Goal: Task Accomplishment & Management: Manage account settings

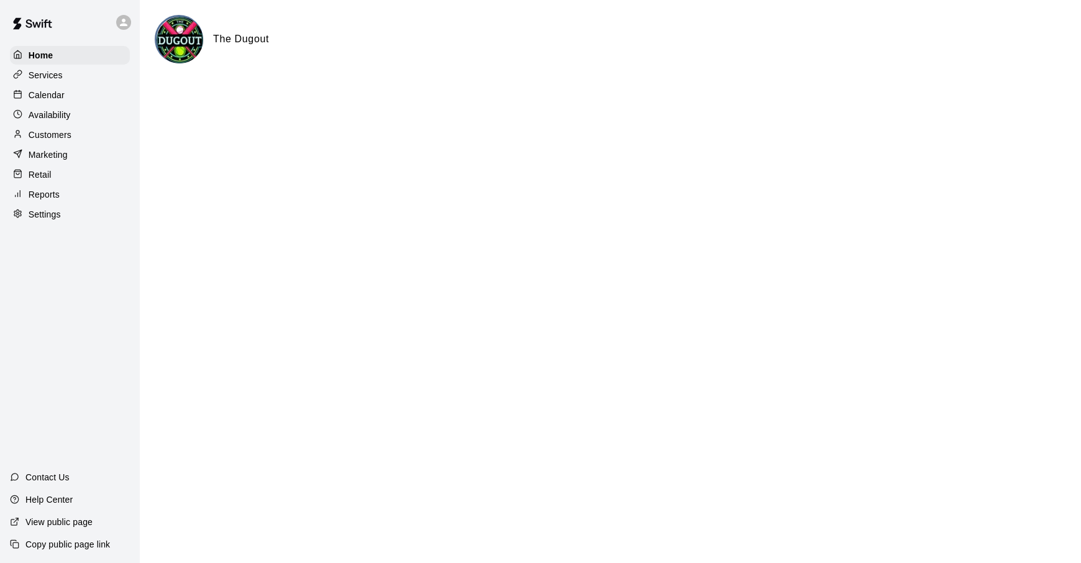
click at [48, 74] on p "Services" at bounding box center [46, 75] width 34 height 12
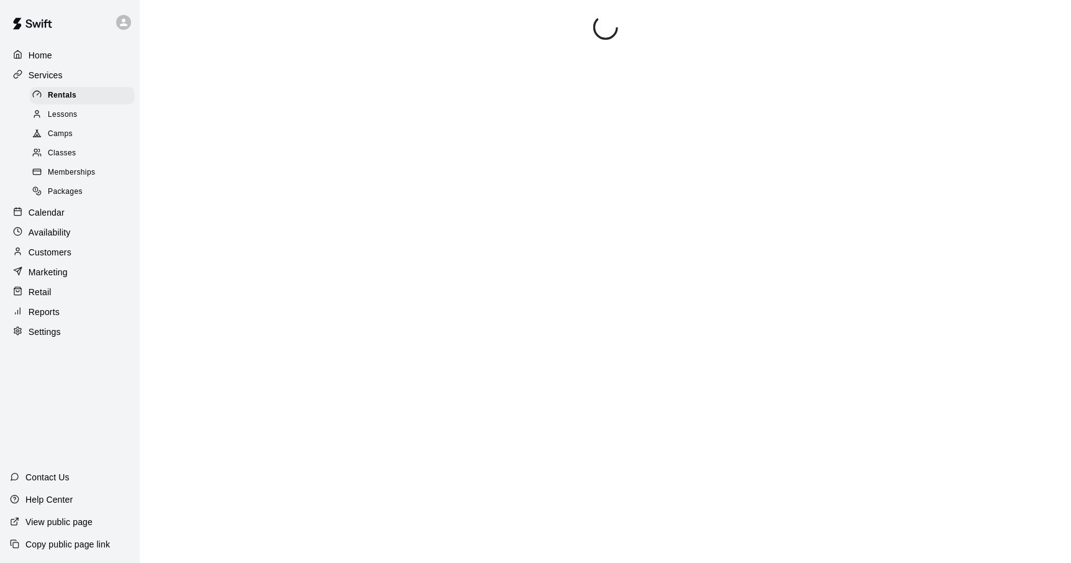
click at [77, 120] on div "Lessons" at bounding box center [82, 114] width 105 height 17
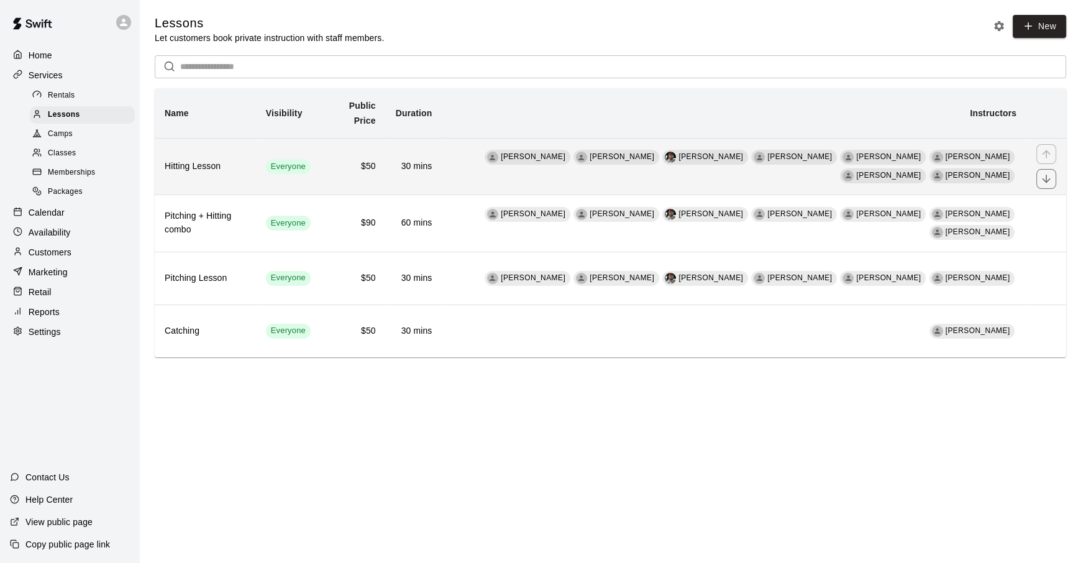
click at [228, 170] on h6 "Hitting Lesson" at bounding box center [205, 167] width 81 height 14
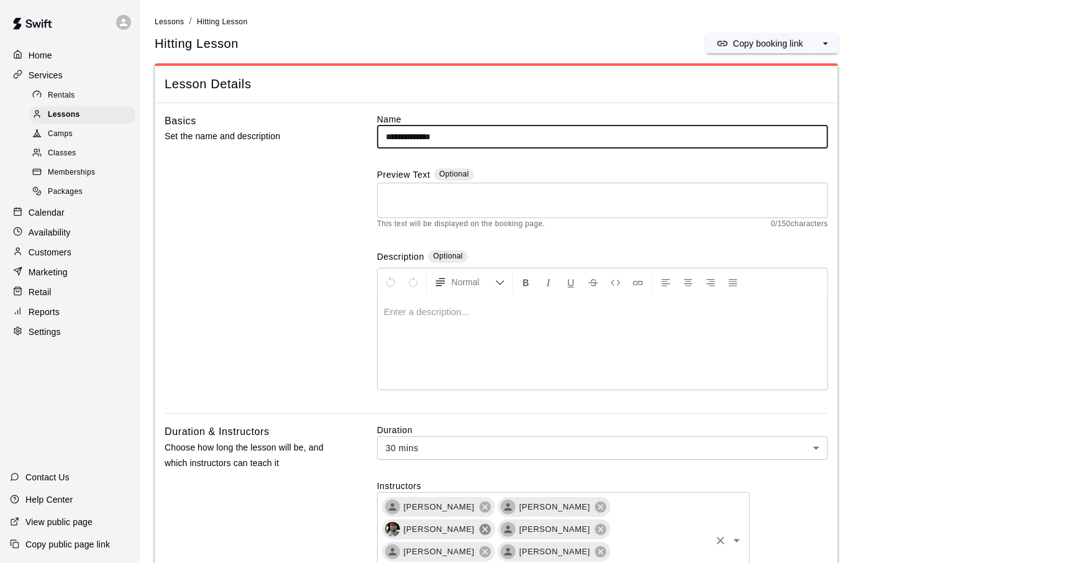
click at [491, 523] on icon at bounding box center [484, 528] width 11 height 11
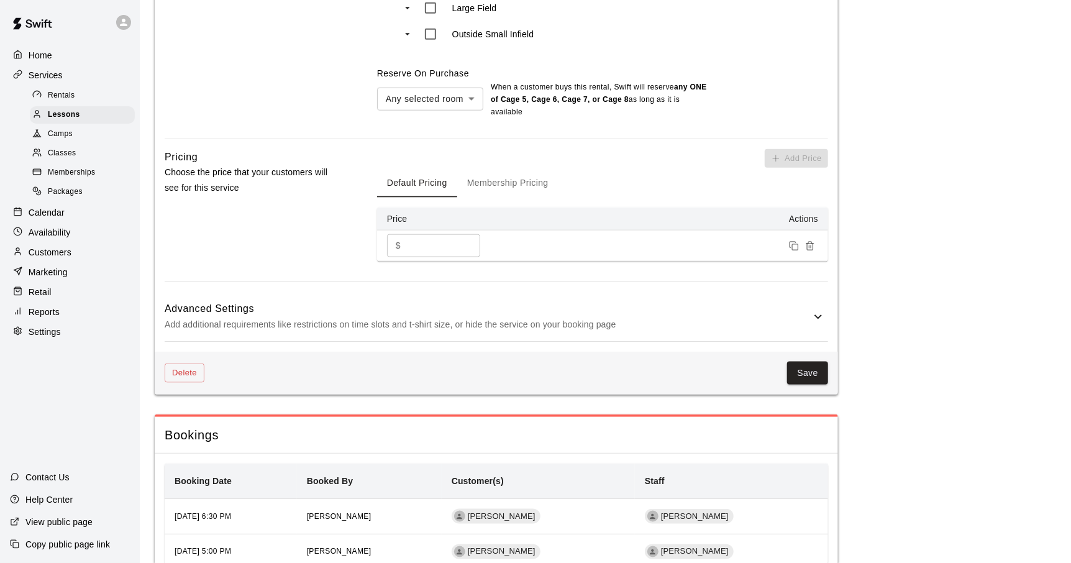
scroll to position [861, 0]
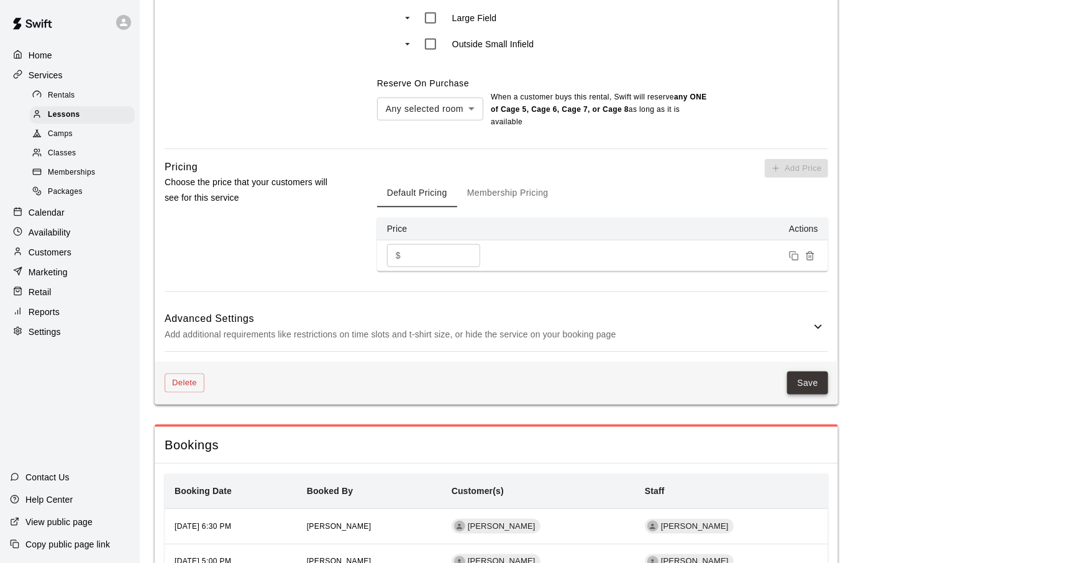
click at [823, 371] on button "Save" at bounding box center [807, 382] width 41 height 23
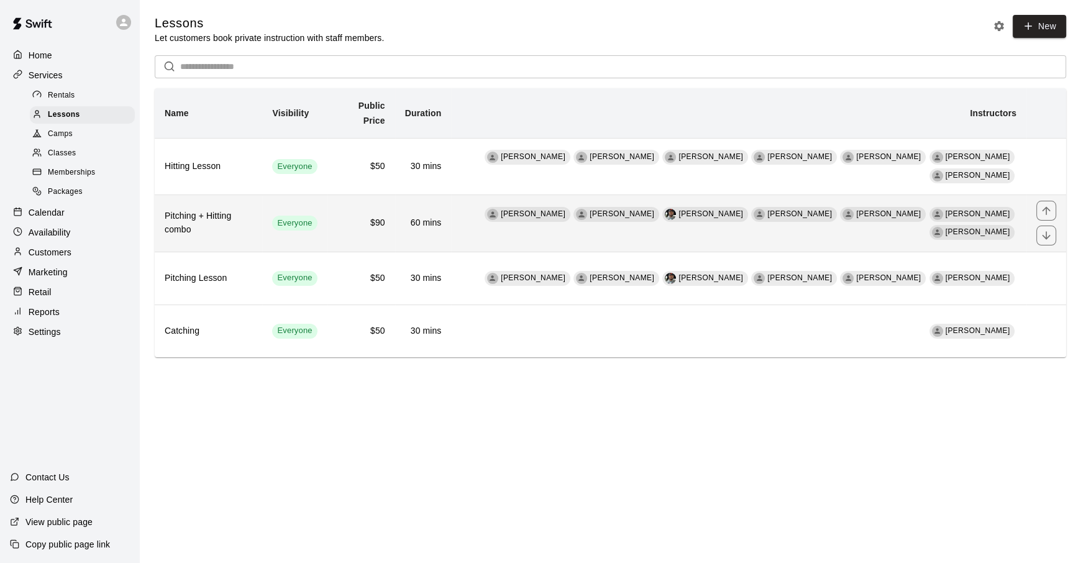
click at [473, 217] on td "Eric Harrington Brian Elkins Eugene Calhoun Ashley Collier Aaron Ledbetter Don …" at bounding box center [738, 223] width 575 height 57
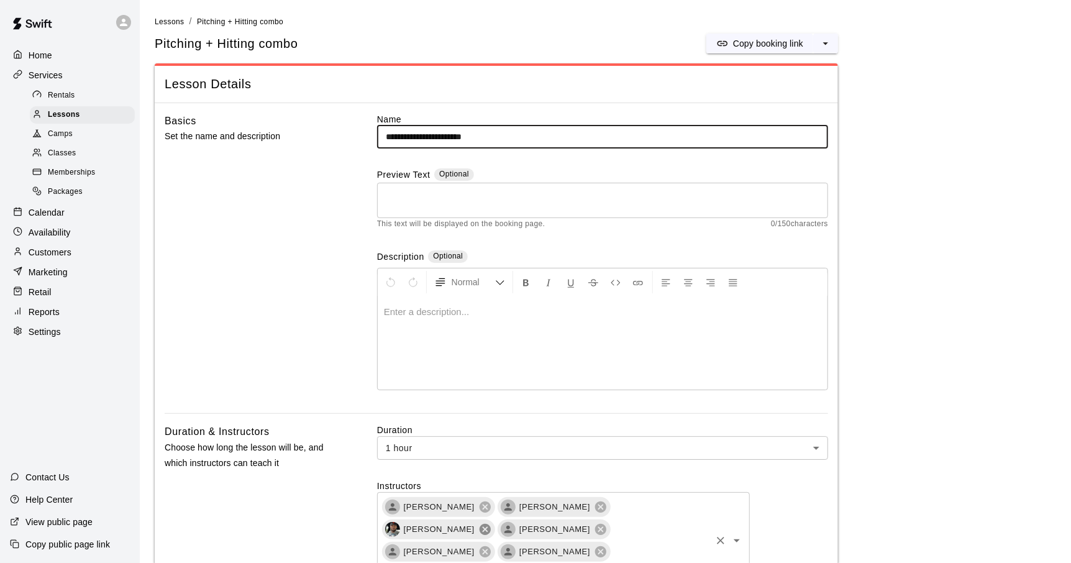
click at [491, 523] on icon at bounding box center [484, 528] width 11 height 11
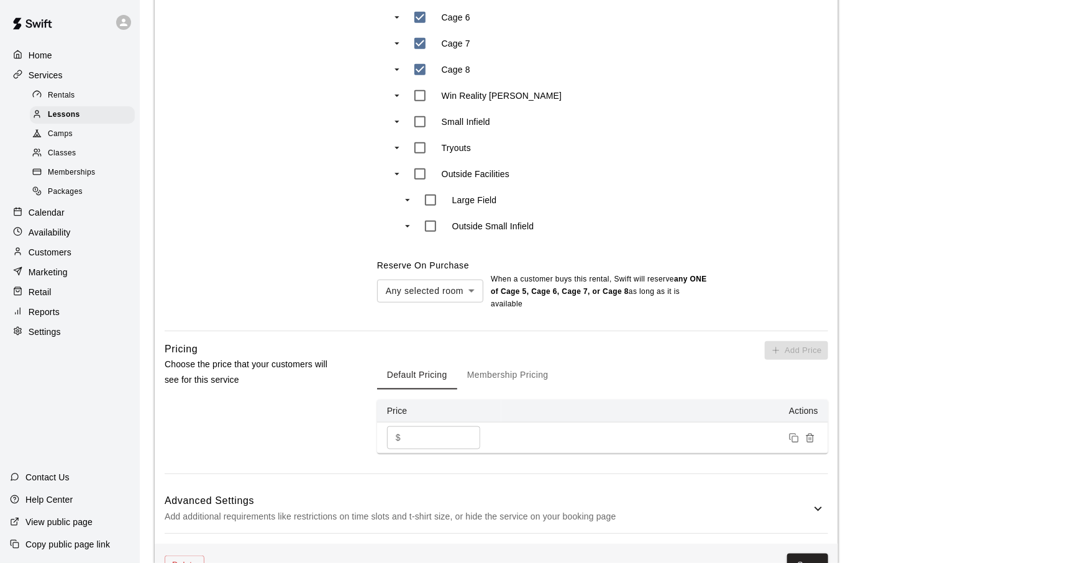
scroll to position [773, 0]
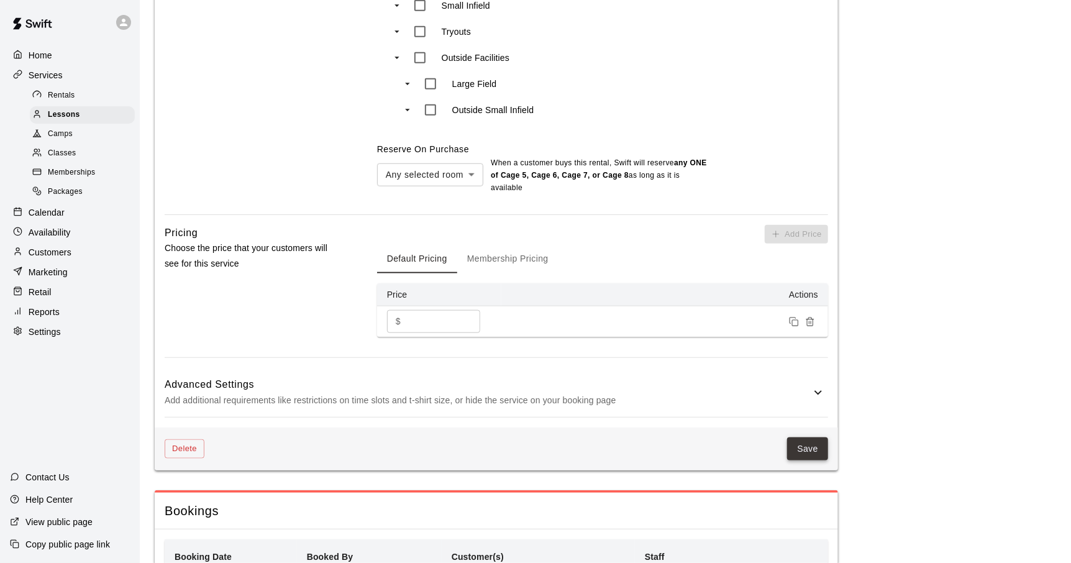
click at [817, 437] on button "Save" at bounding box center [807, 448] width 41 height 23
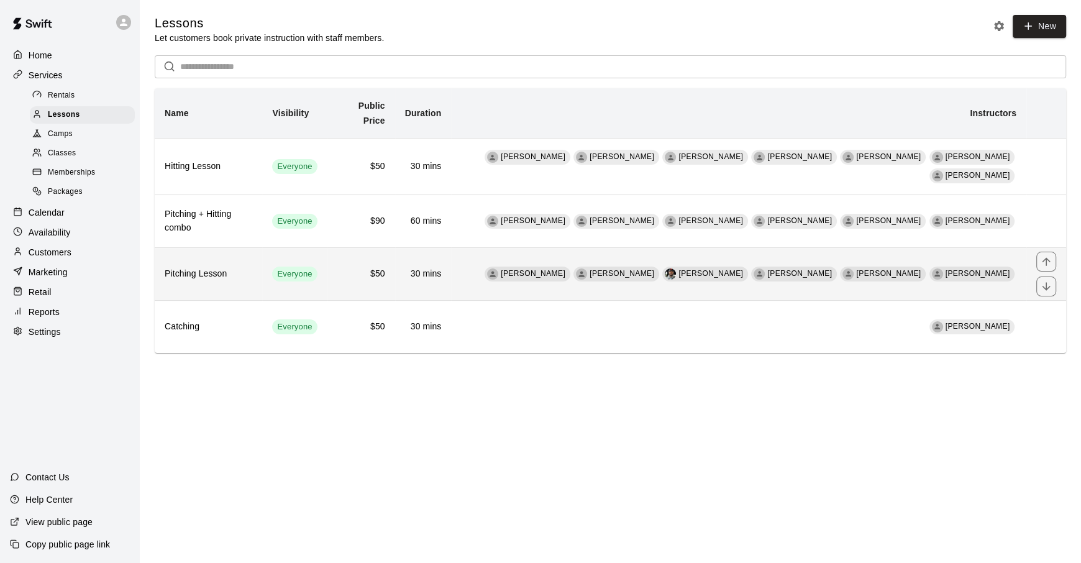
click at [523, 263] on td "Eric Harrington Brian Elkins Eugene Calhoun Ashley Collier Aaron Ledbetter Aust…" at bounding box center [738, 274] width 575 height 53
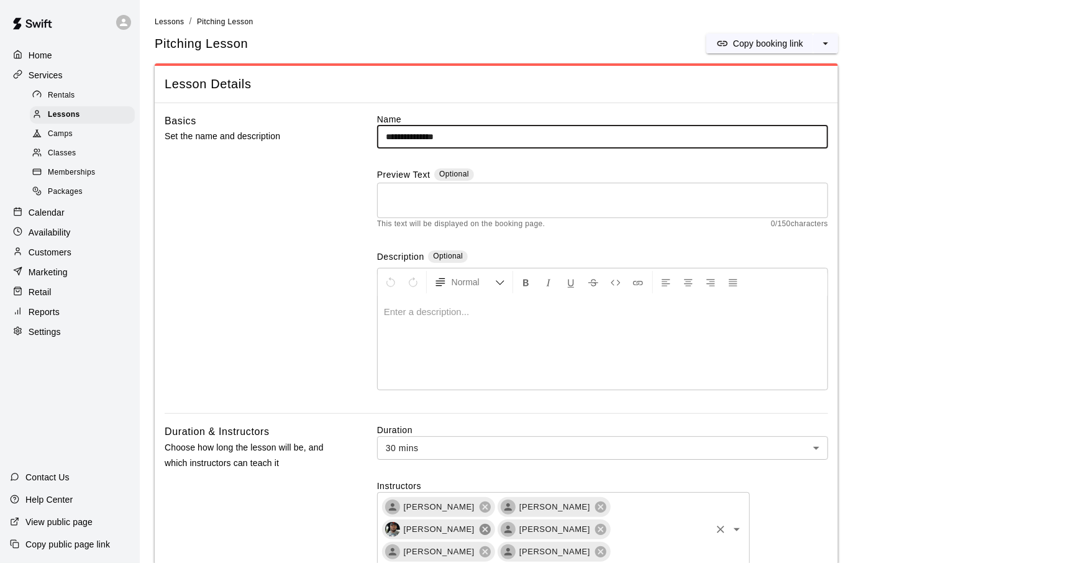
click at [491, 523] on icon at bounding box center [484, 528] width 11 height 11
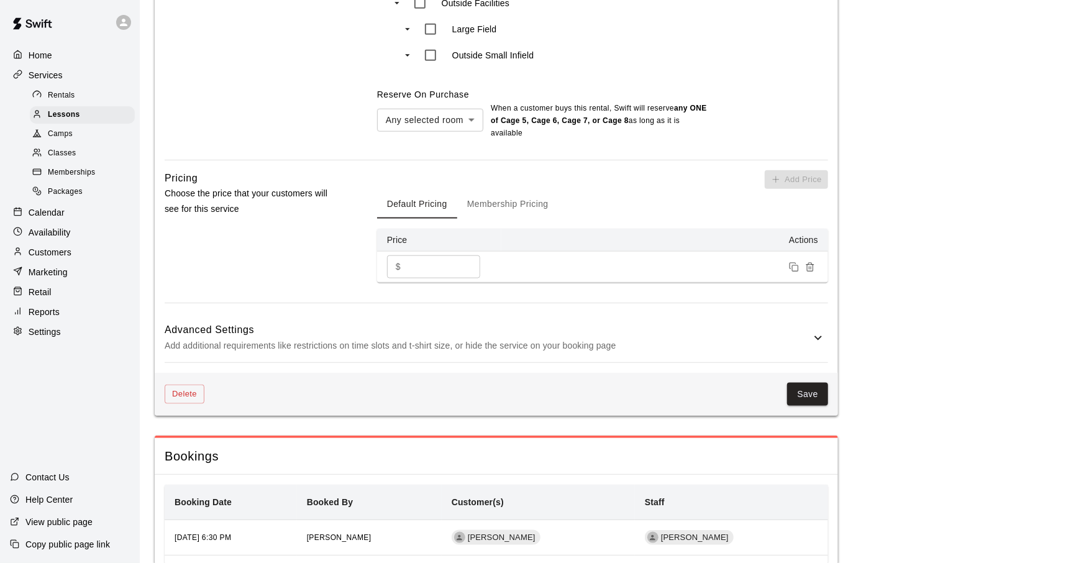
scroll to position [836, 0]
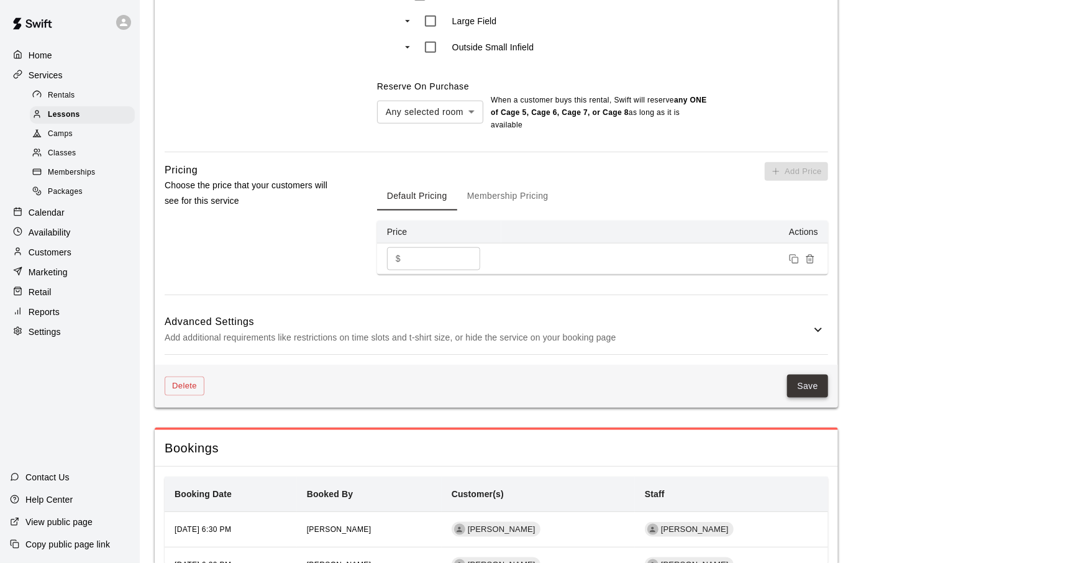
click at [790, 374] on button "Save" at bounding box center [807, 385] width 41 height 23
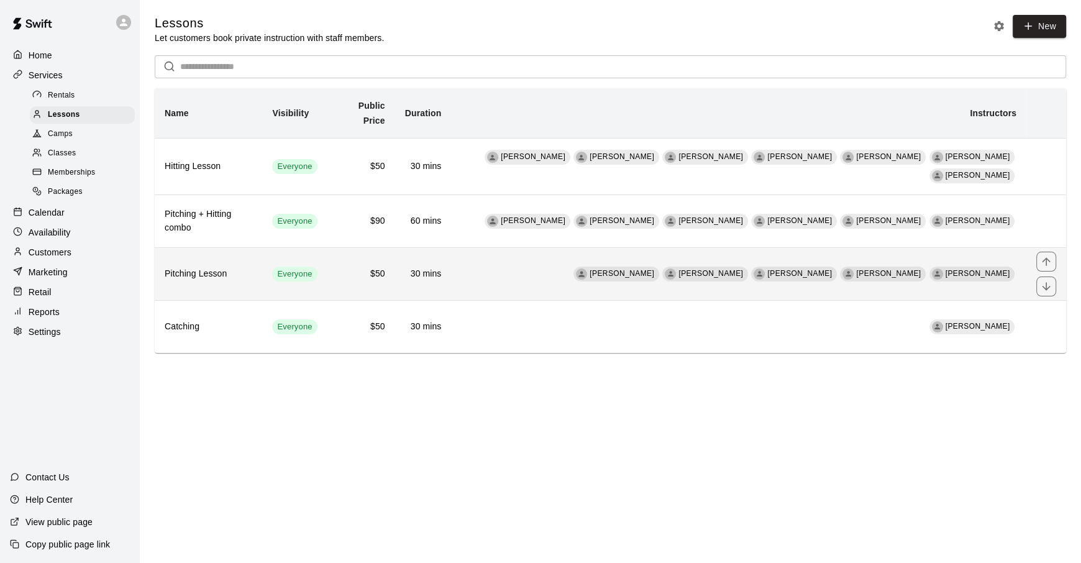
click at [572, 259] on td "Eric Harrington Brian Elkins Ashley Collier Aaron Ledbetter Austin Click" at bounding box center [738, 274] width 575 height 53
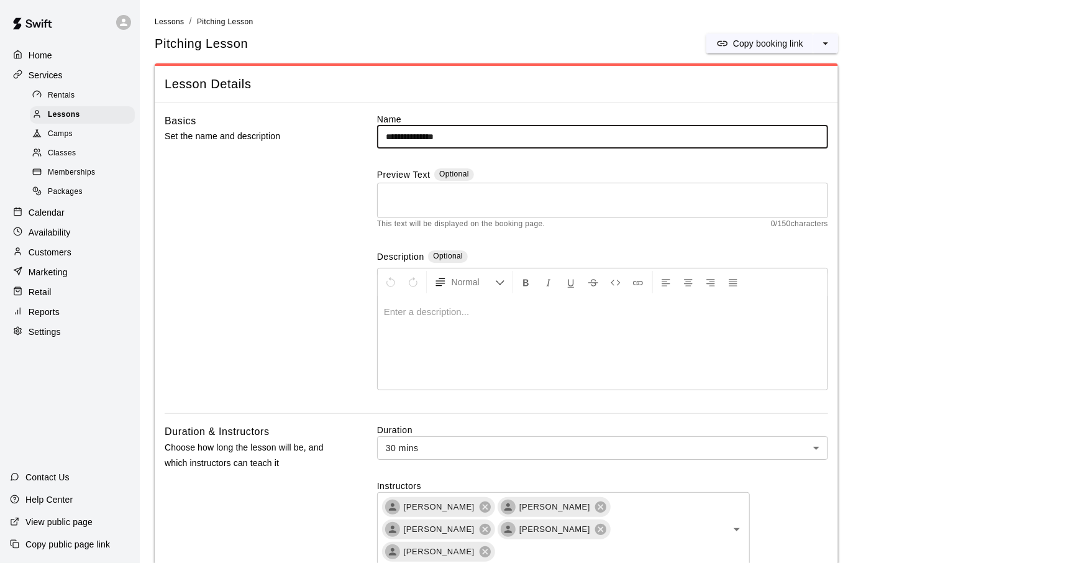
click at [67, 238] on p "Availability" at bounding box center [50, 232] width 42 height 12
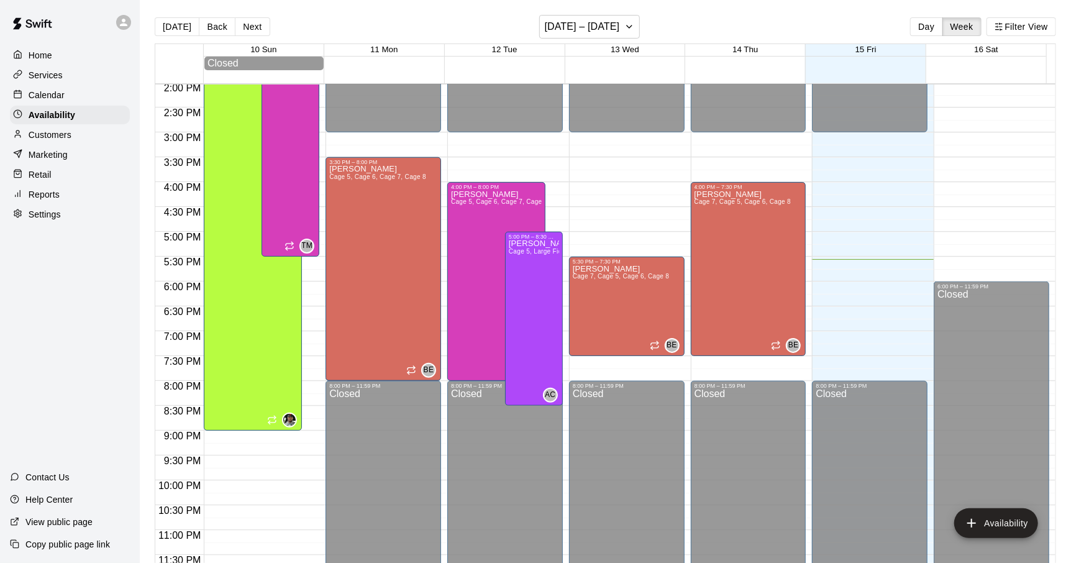
scroll to position [636, 0]
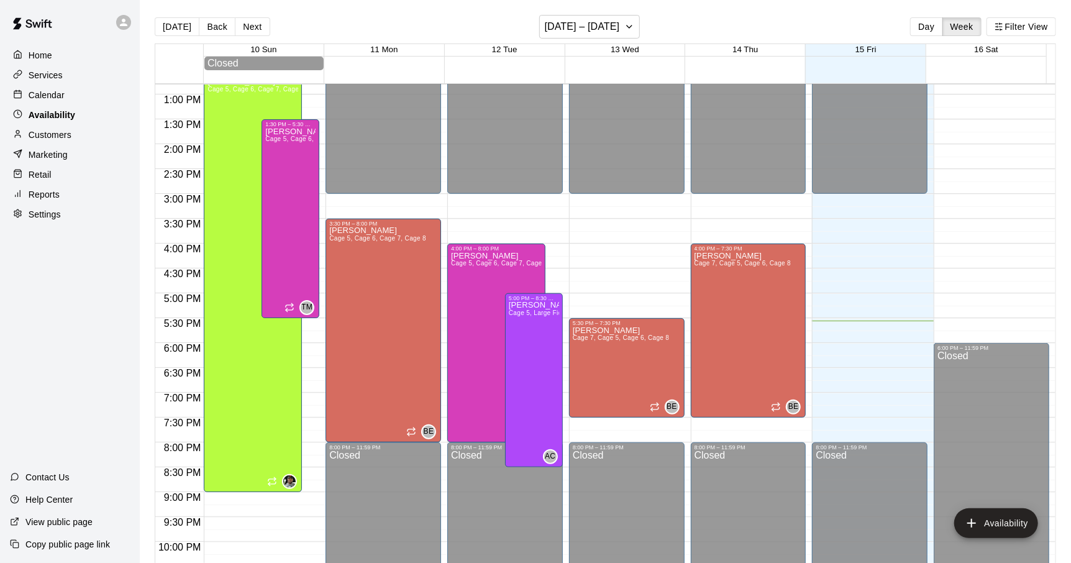
click at [49, 109] on p "Availability" at bounding box center [52, 115] width 47 height 12
drag, startPoint x: 50, startPoint y: 77, endPoint x: 52, endPoint y: 83, distance: 6.7
click at [50, 77] on p "Services" at bounding box center [46, 75] width 34 height 12
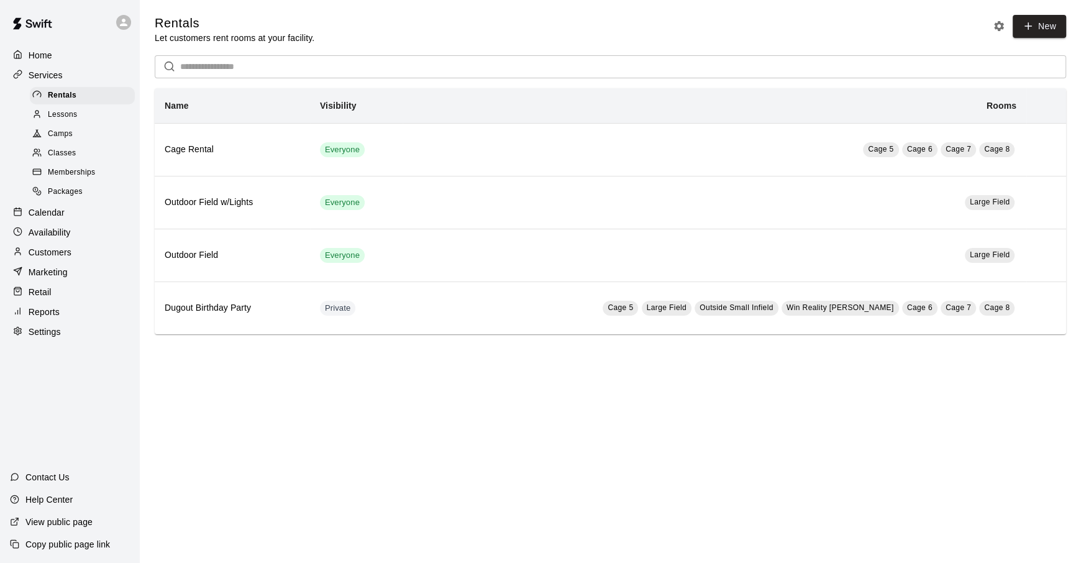
click at [47, 216] on p "Calendar" at bounding box center [47, 212] width 36 height 12
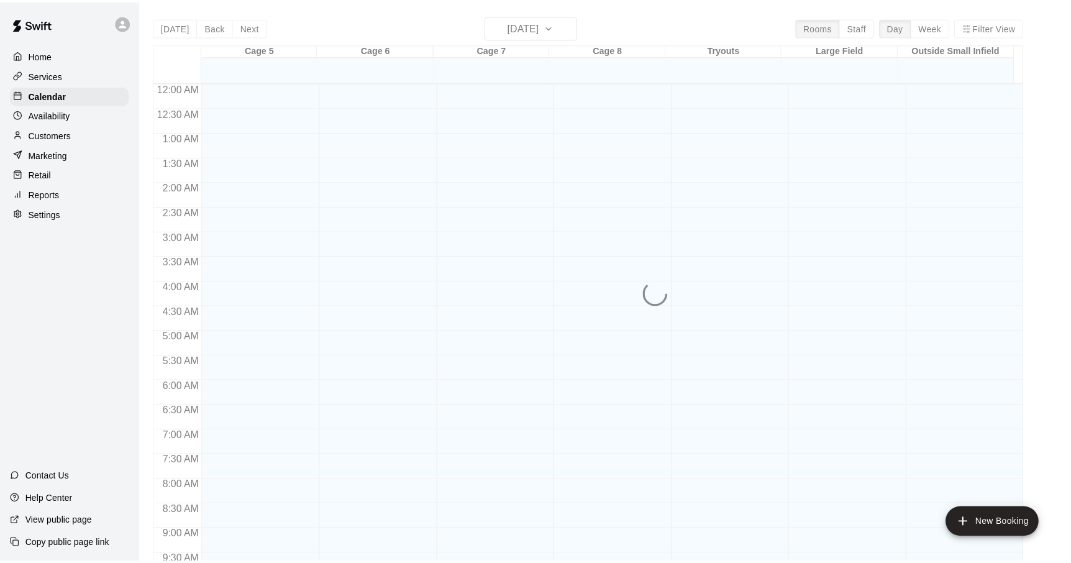
scroll to position [661, 0]
